Goal: Information Seeking & Learning: Learn about a topic

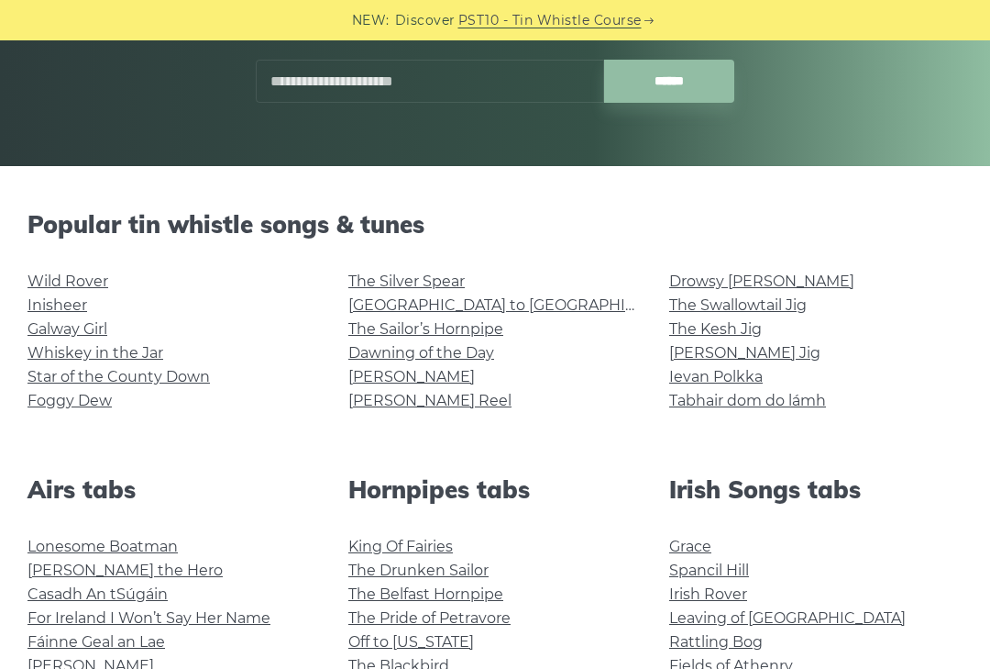
scroll to position [315, 0]
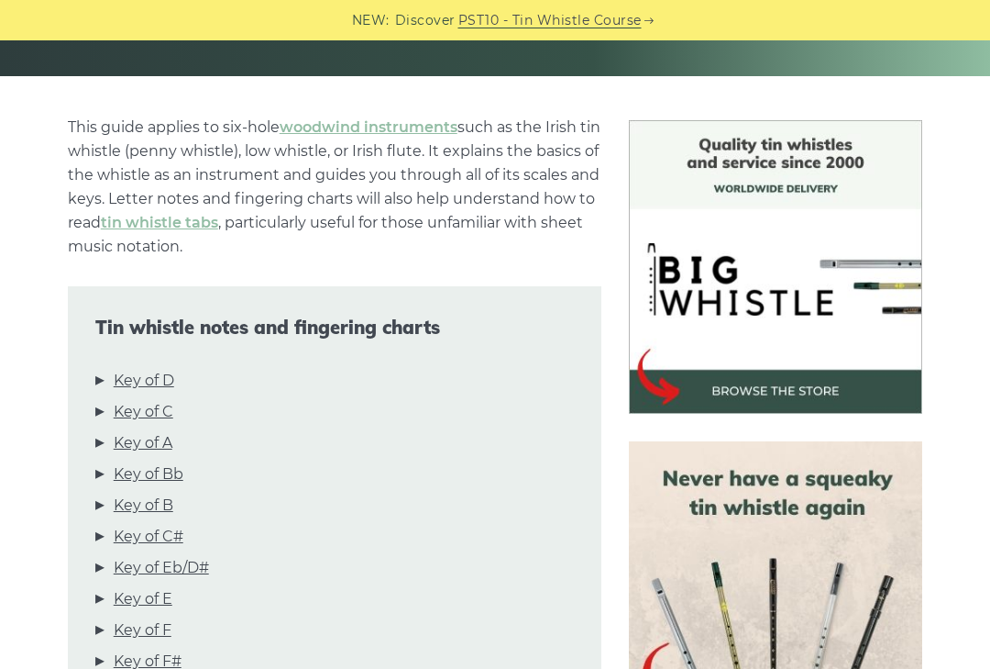
scroll to position [220, 0]
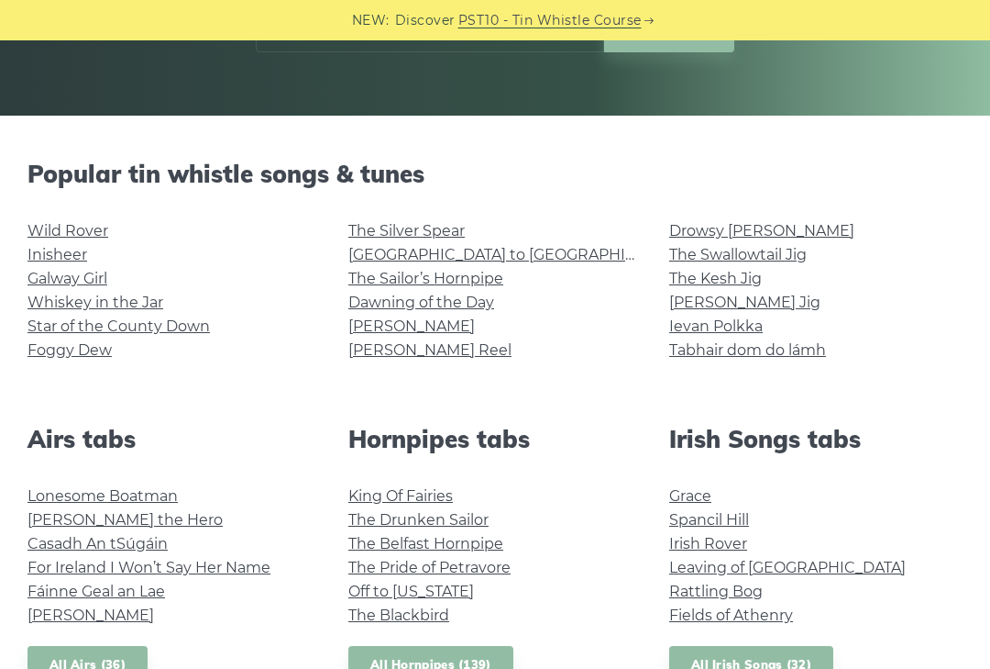
scroll to position [437, 0]
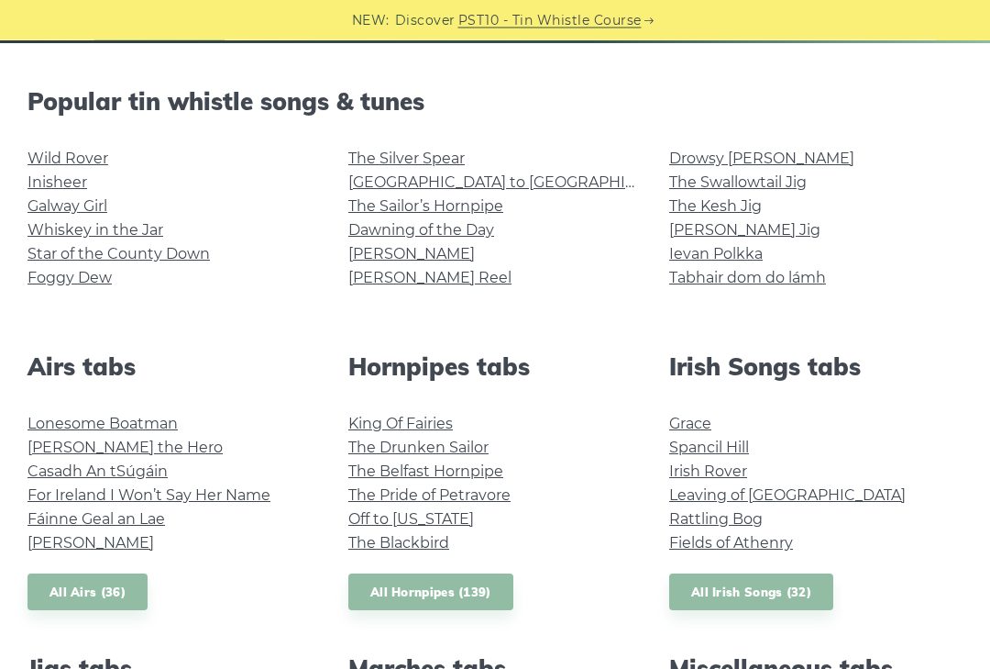
click at [730, 515] on link "Rattling Bog" at bounding box center [716, 519] width 94 height 17
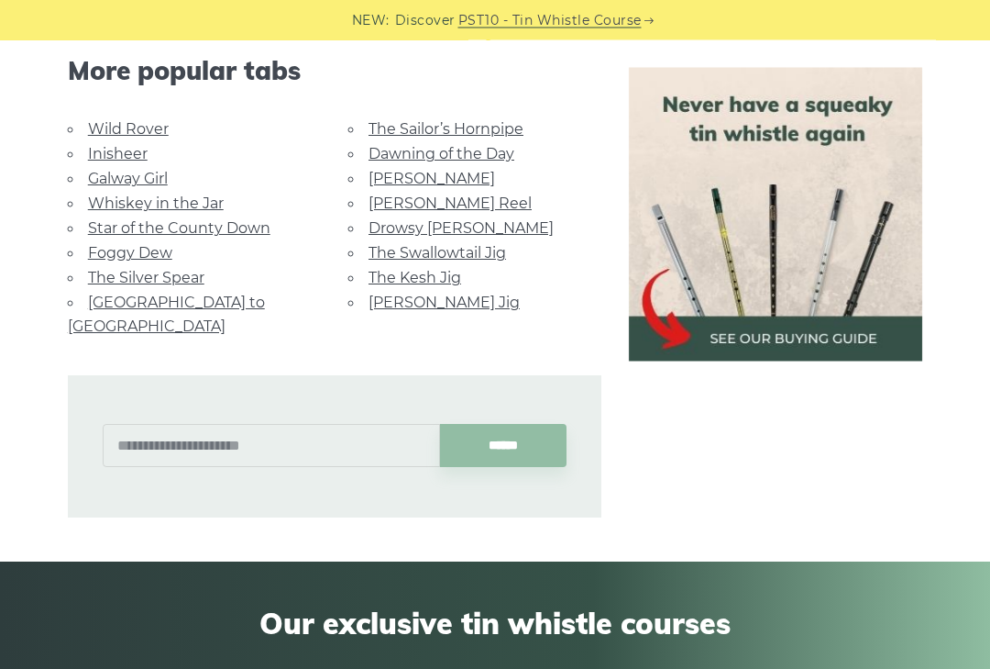
scroll to position [1114, 0]
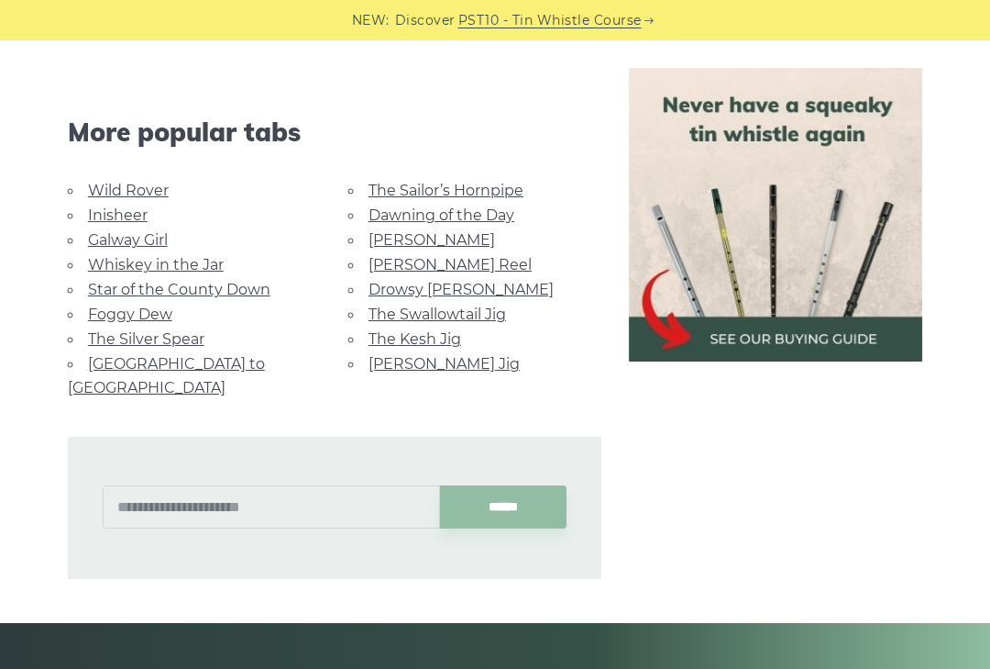
click at [136, 246] on link "Galway Girl" at bounding box center [128, 239] width 80 height 17
